Goal: Navigation & Orientation: Go to known website

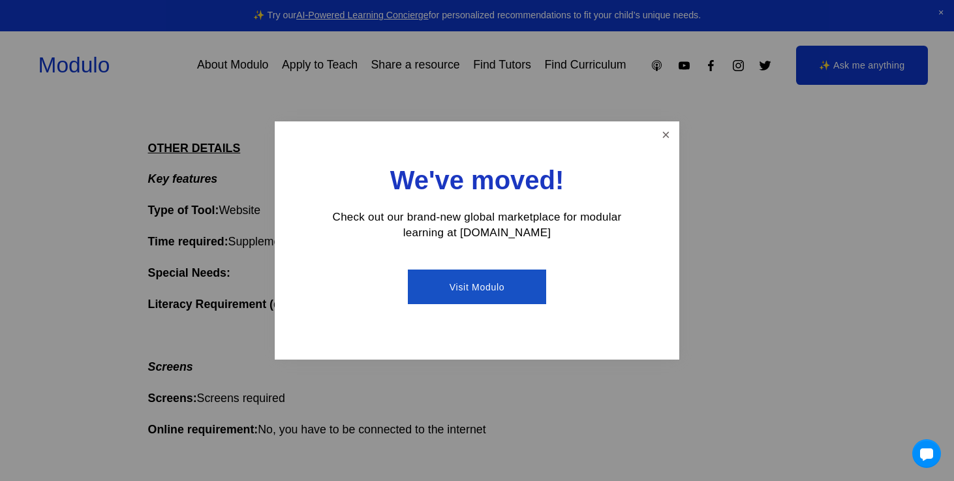
scroll to position [438, 0]
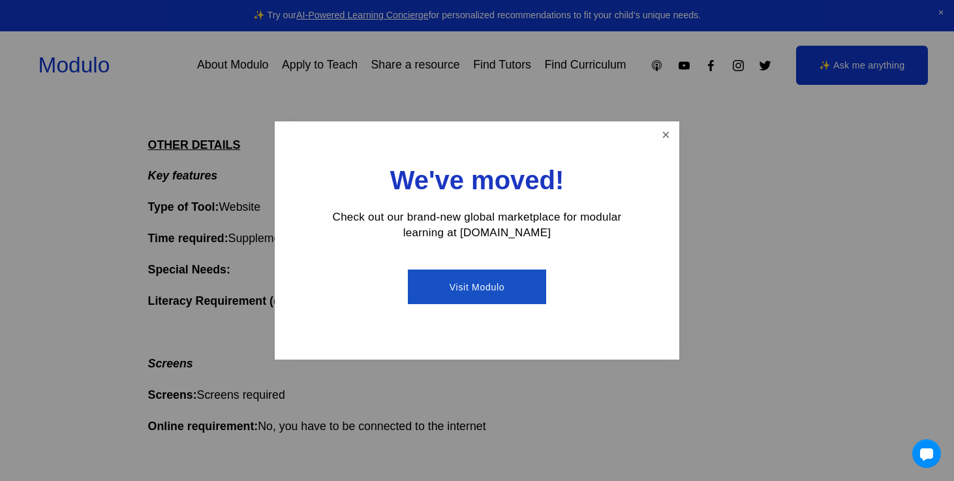
click at [653, 130] on div "We've moved! Check out our brand-new global marketplace for modular learning at…" at bounding box center [477, 240] width 404 height 238
click at [516, 294] on link "Visit Modulo" at bounding box center [477, 286] width 138 height 35
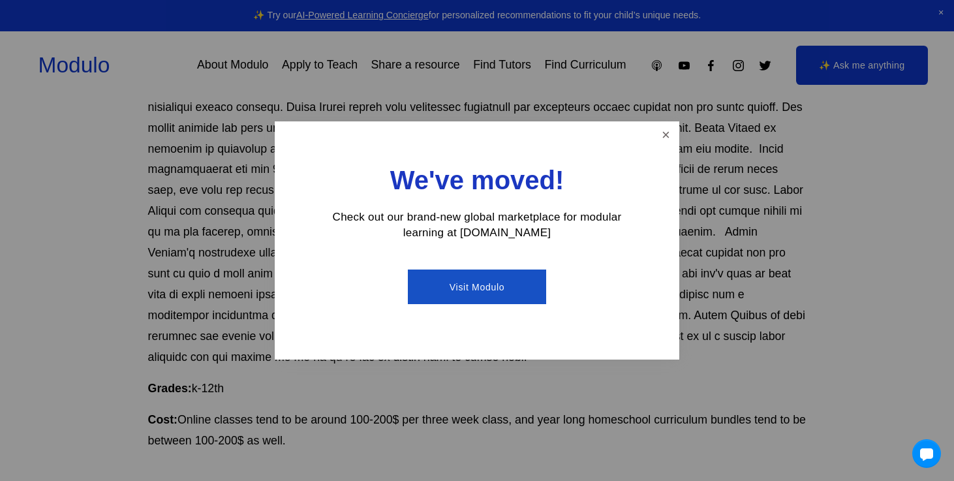
scroll to position [274, 0]
click at [670, 134] on link "Close" at bounding box center [665, 134] width 23 height 23
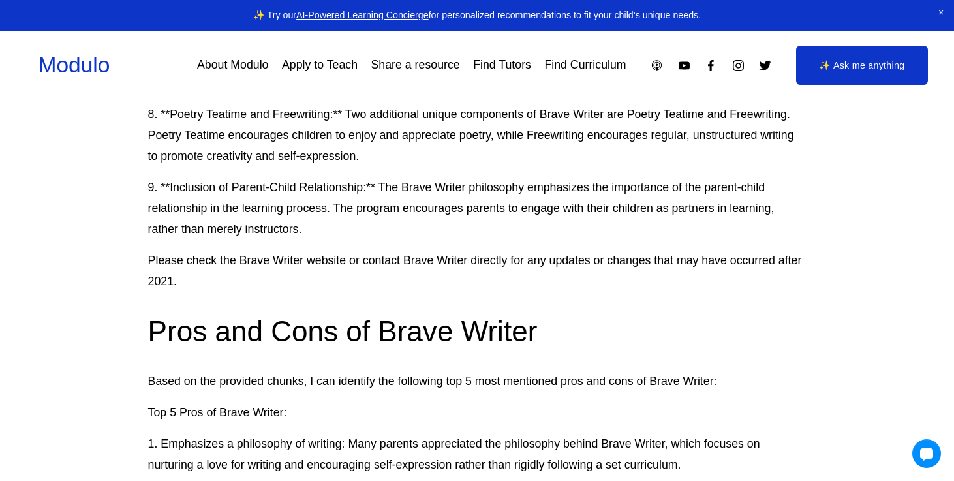
scroll to position [1087, 0]
